Goal: Task Accomplishment & Management: Use online tool/utility

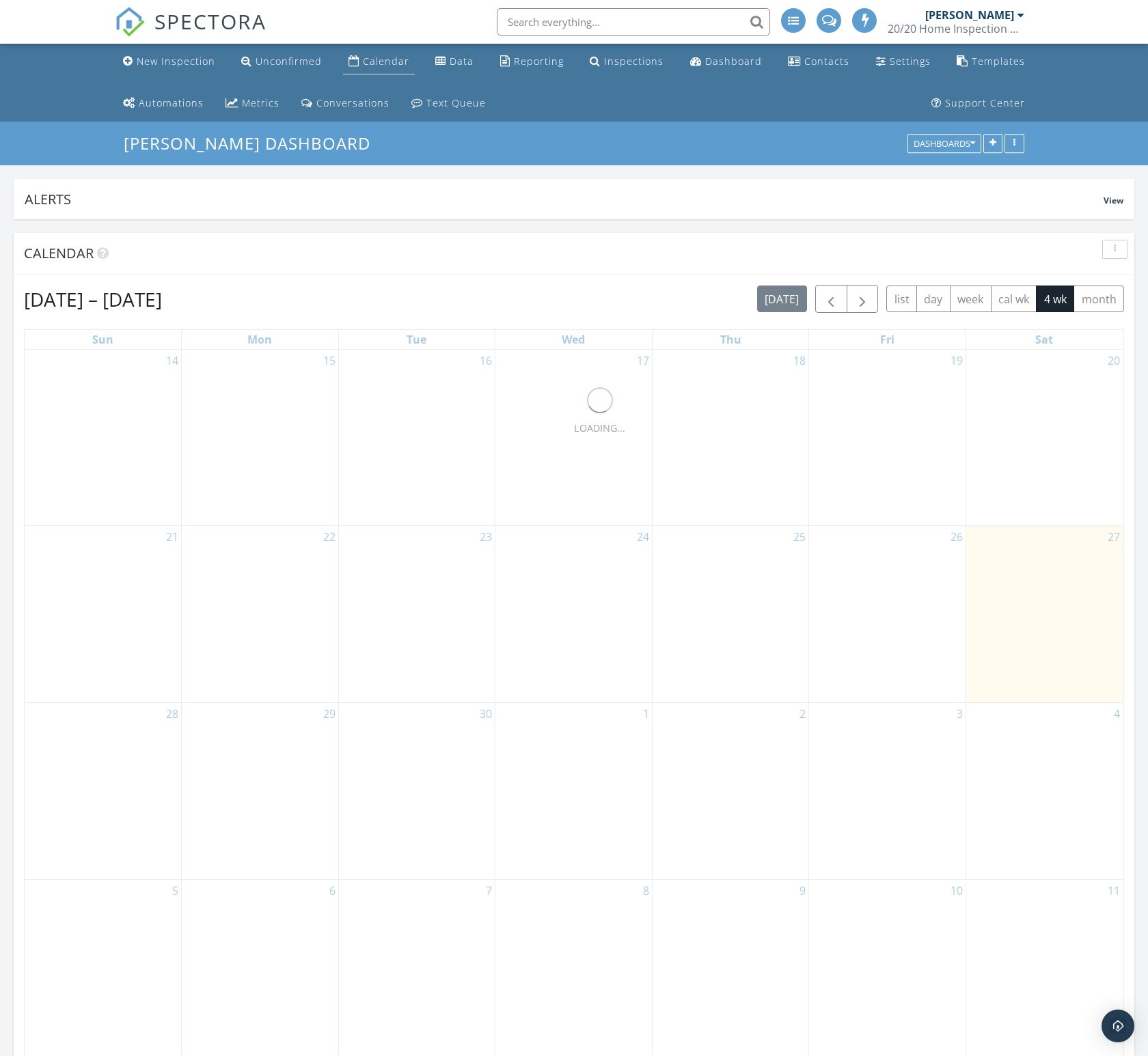
click at [397, 61] on div "Calendar" at bounding box center [385, 61] width 46 height 13
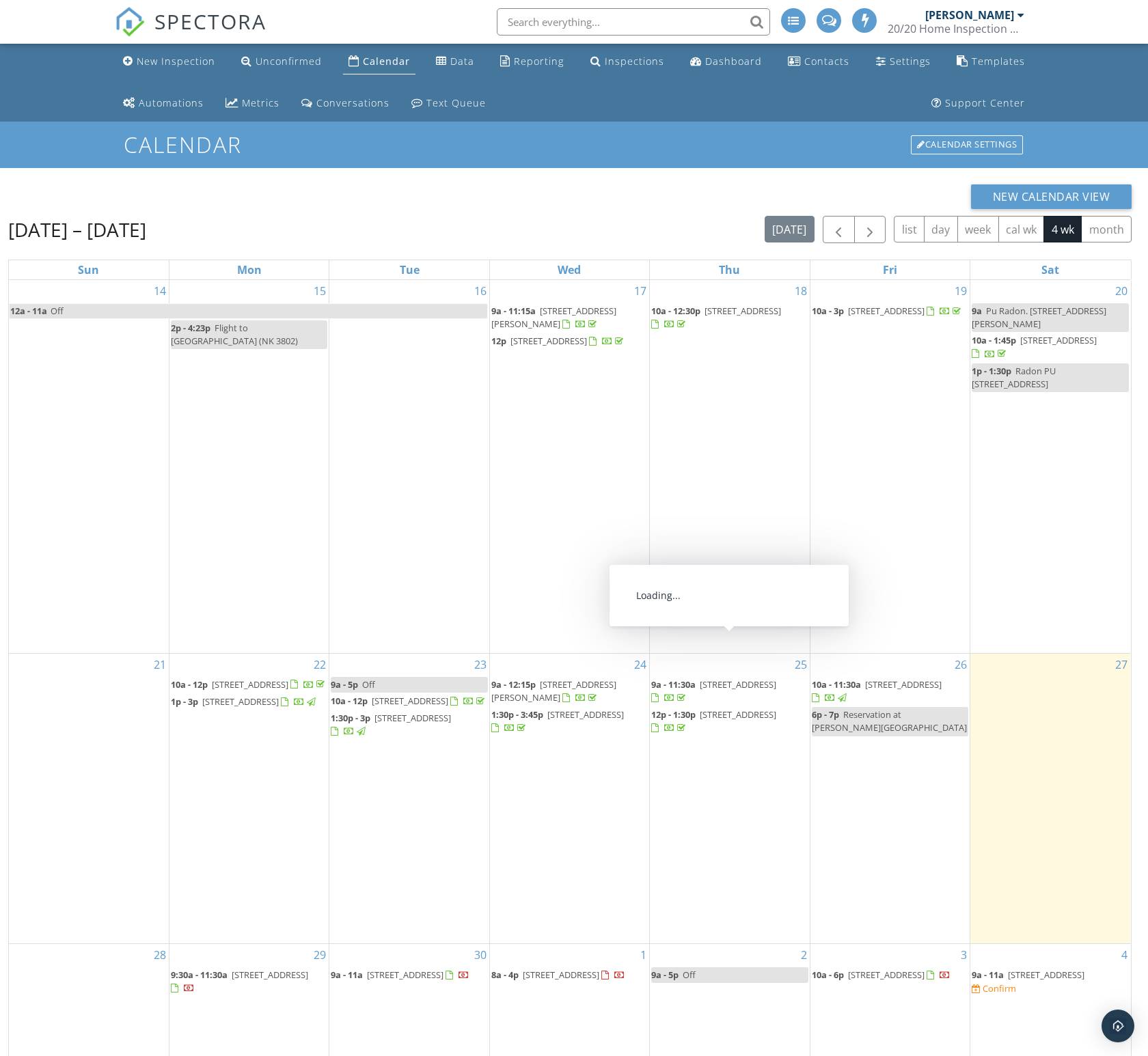
click at [722, 678] on span "[STREET_ADDRESS]" at bounding box center [737, 684] width 77 height 13
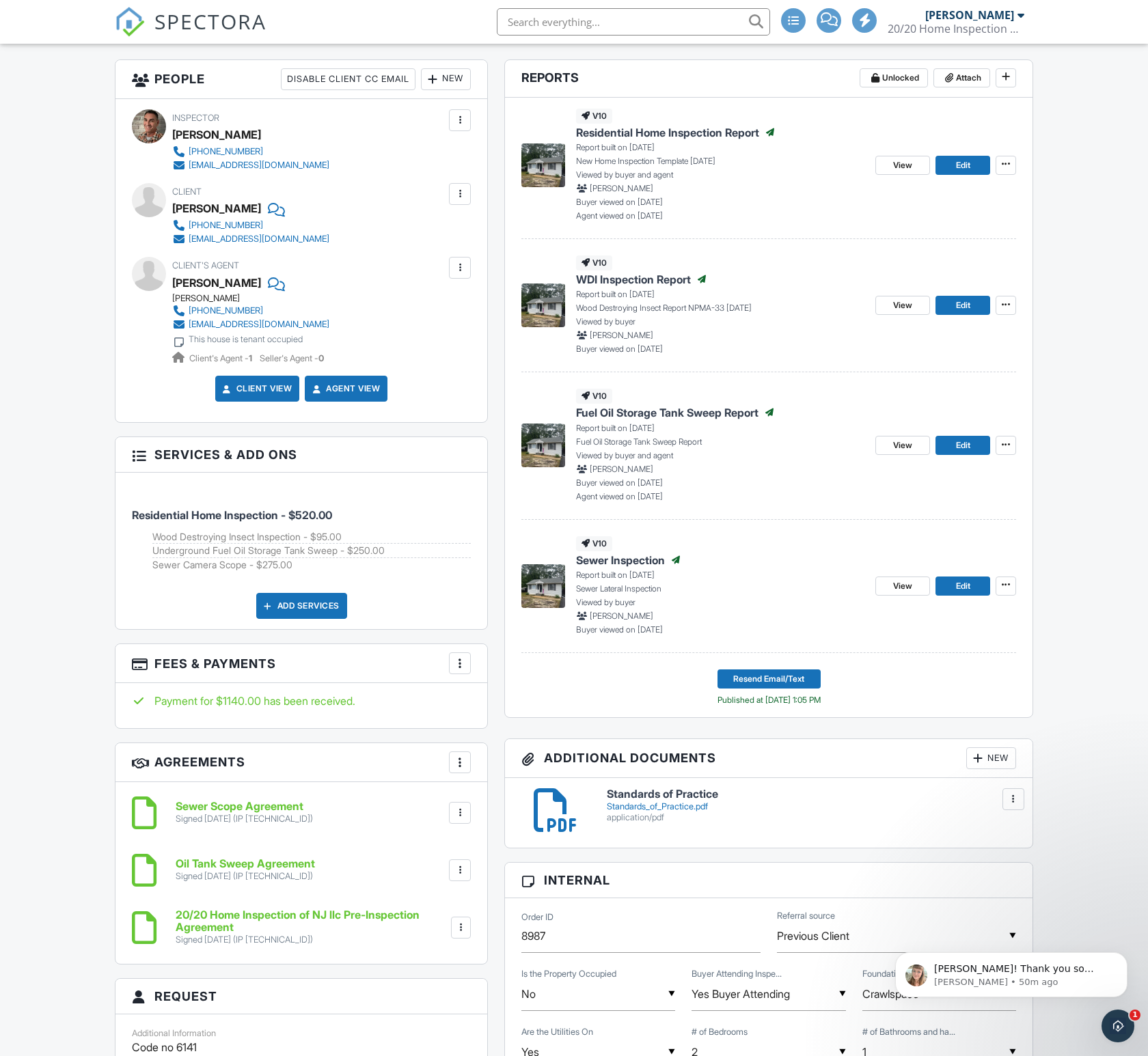
scroll to position [405, 0]
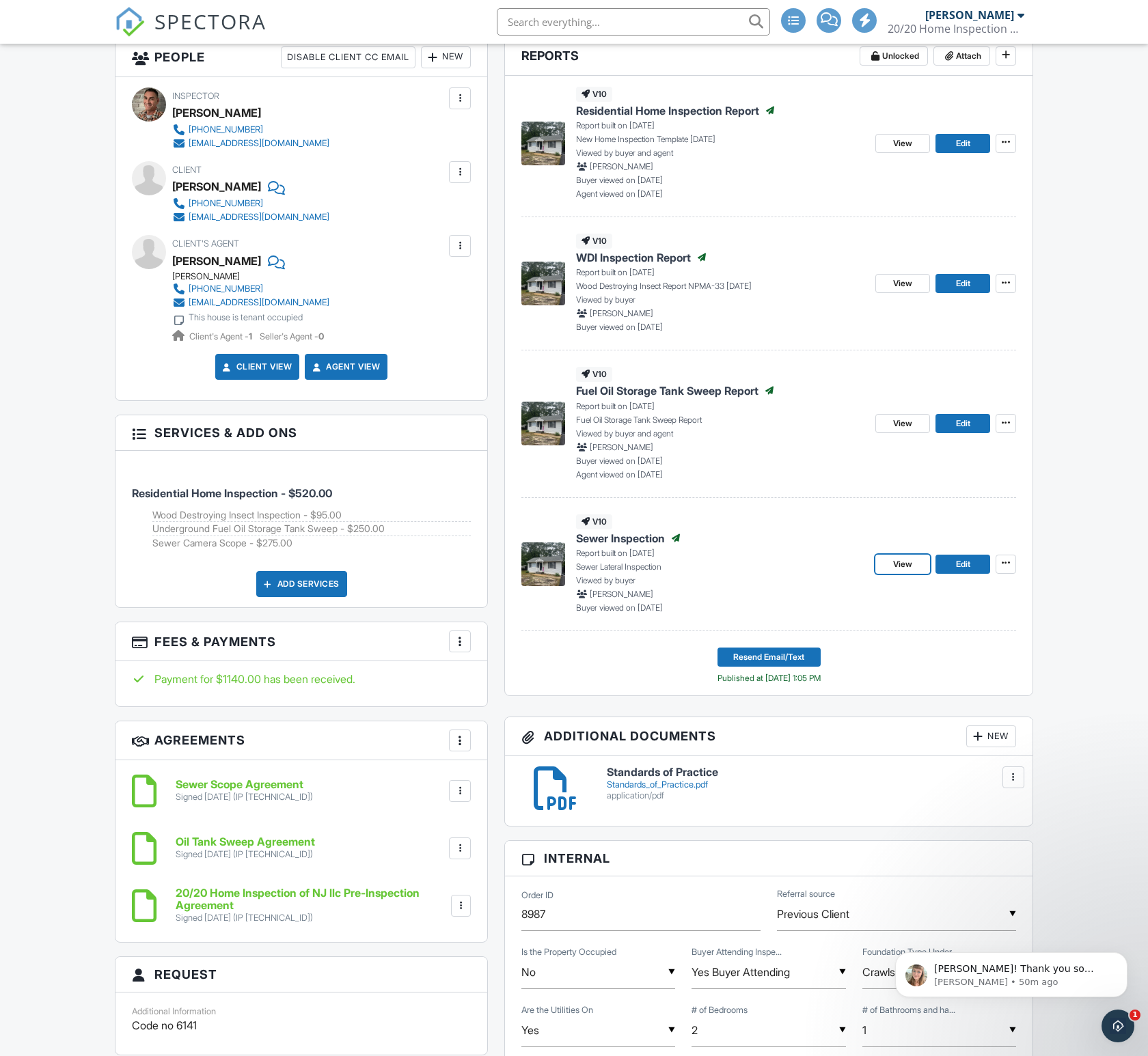
click at [903, 569] on span "View" at bounding box center [902, 564] width 19 height 13
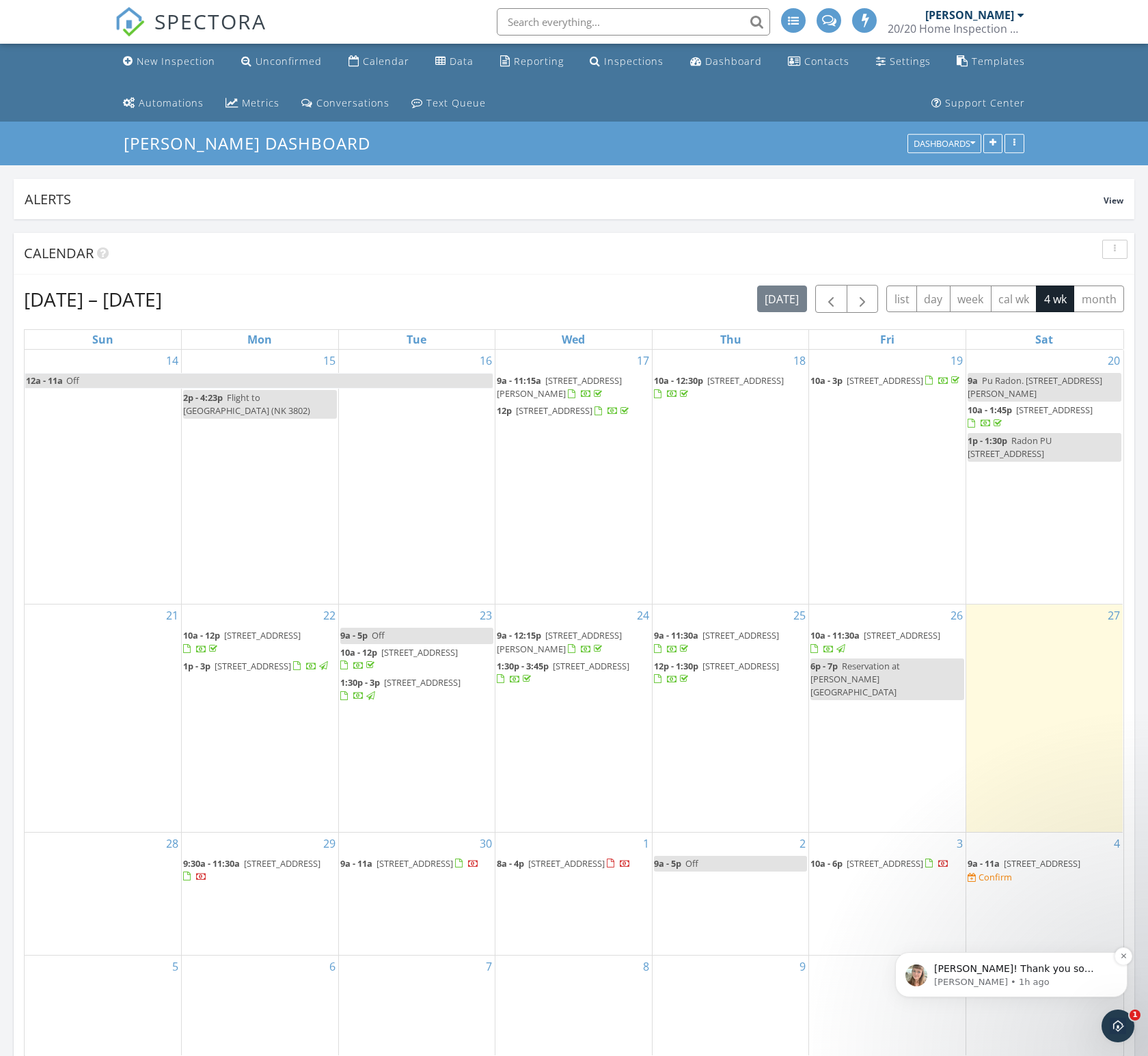
click at [1018, 981] on p "Chelsey • 1h ago" at bounding box center [1022, 982] width 176 height 13
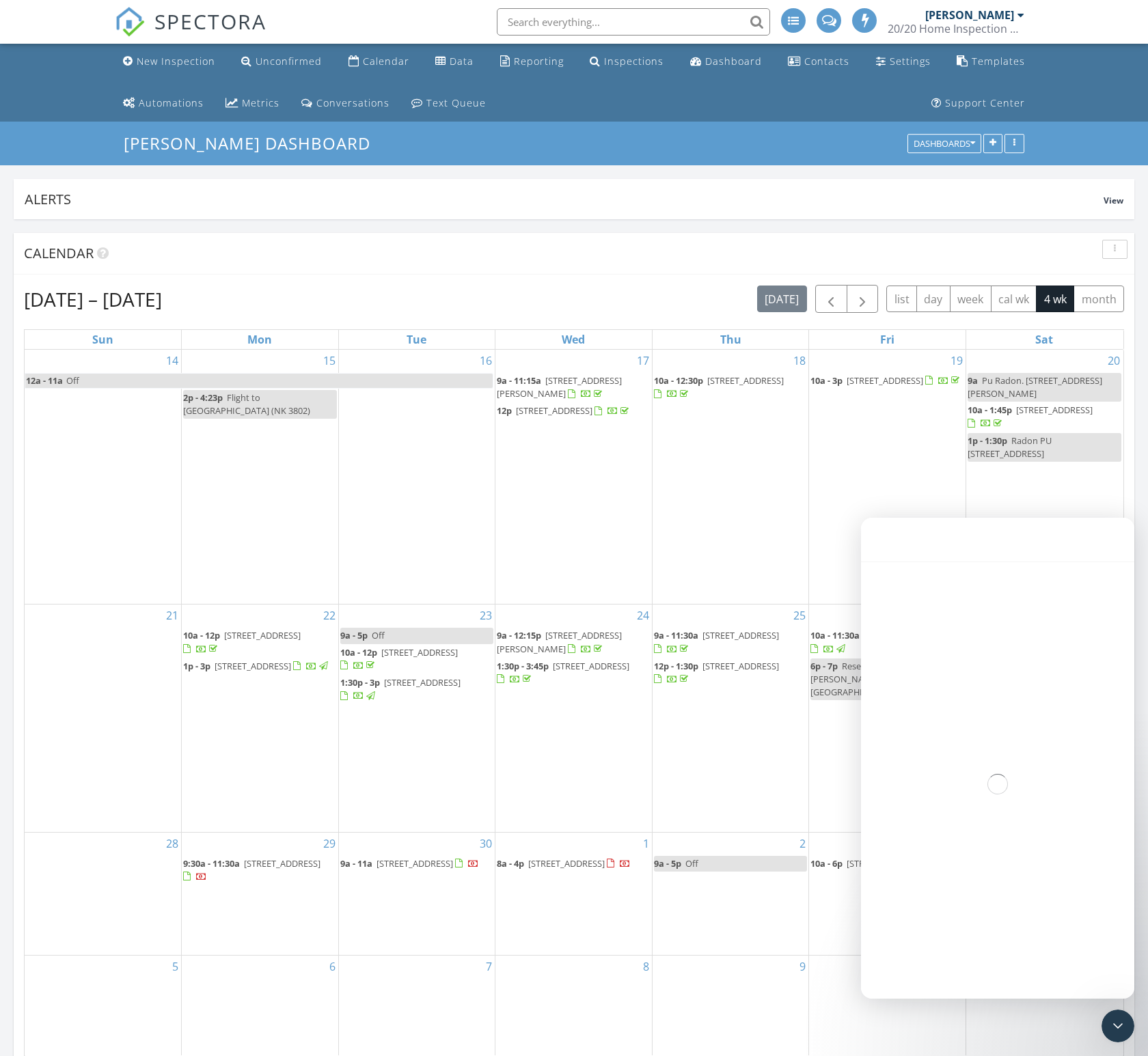
scroll to position [2, 0]
